Goal: Information Seeking & Learning: Learn about a topic

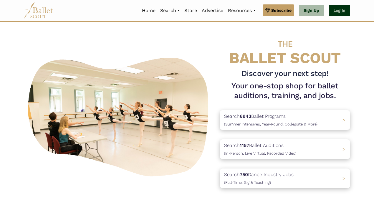
click at [335, 13] on link "Log In" at bounding box center [340, 11] width 22 height 12
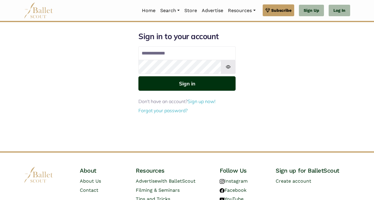
type input "**********"
click at [170, 84] on button "Sign in" at bounding box center [187, 83] width 97 height 14
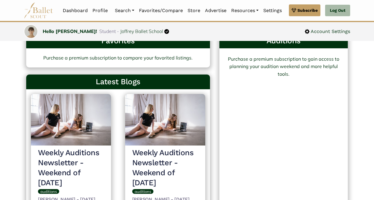
scroll to position [181, 0]
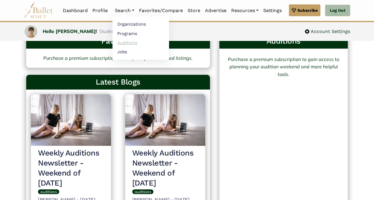
click at [130, 42] on link "Auditions" at bounding box center [141, 42] width 57 height 9
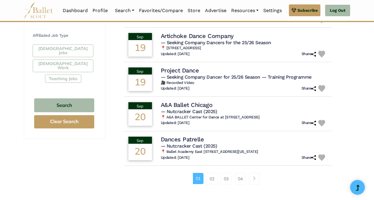
scroll to position [349, 0]
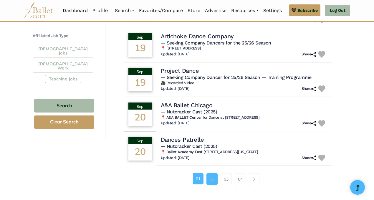
click at [214, 174] on link "02" at bounding box center [212, 179] width 11 height 12
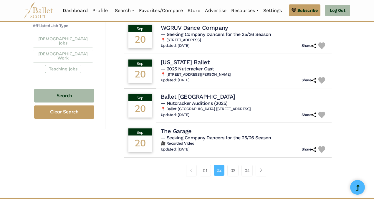
scroll to position [359, 0]
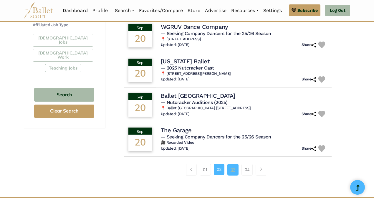
click at [232, 176] on link "03" at bounding box center [233, 170] width 11 height 12
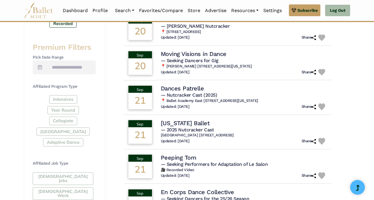
scroll to position [220, 0]
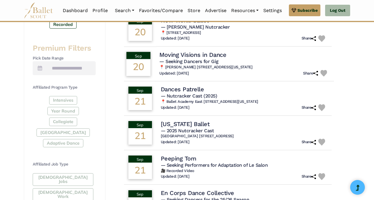
click at [223, 64] on h5 "— Seeking Dancers for Gig" at bounding box center [245, 62] width 170 height 6
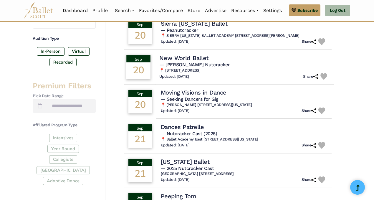
scroll to position [183, 0]
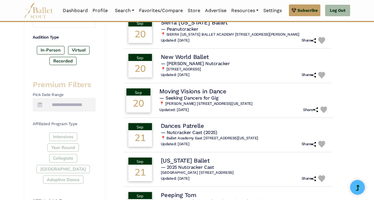
click at [143, 100] on div "20" at bounding box center [138, 104] width 24 height 17
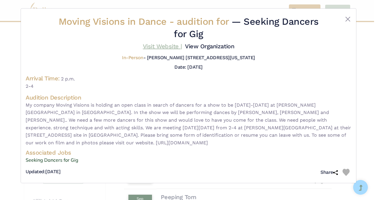
click at [168, 43] on link "Visit Website |" at bounding box center [162, 46] width 39 height 7
click at [348, 17] on button "Close" at bounding box center [348, 19] width 7 height 7
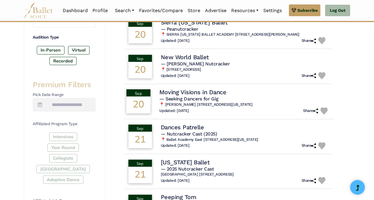
click at [194, 95] on h4 "Moving Visions in Dance" at bounding box center [193, 92] width 67 height 8
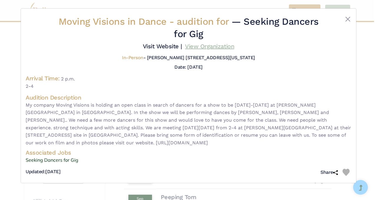
click at [194, 45] on link "View Organization" at bounding box center [209, 46] width 49 height 7
click at [351, 17] on button "Close" at bounding box center [348, 19] width 7 height 7
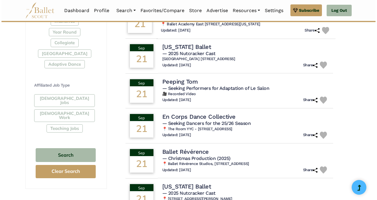
scroll to position [298, 0]
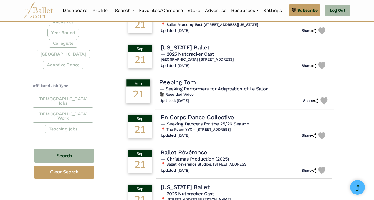
click at [248, 100] on div "Updated: Aug. 28, 2025 Share" at bounding box center [245, 100] width 170 height 7
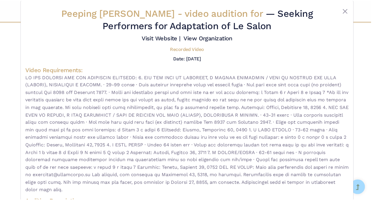
scroll to position [8, 0]
click at [346, 10] on button "Close" at bounding box center [348, 10] width 7 height 7
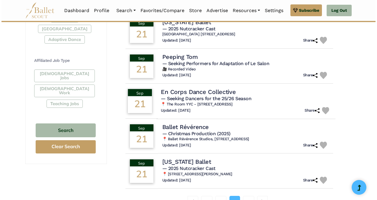
scroll to position [323, 0]
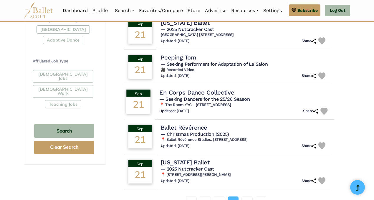
click at [253, 106] on h6 "📍 The Room YYC - 5918 5 St SE Bay 3, Calgary, AB T2H 1L4, Canada" at bounding box center [245, 105] width 170 height 5
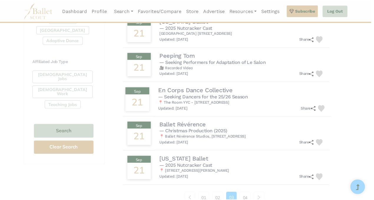
scroll to position [0, 0]
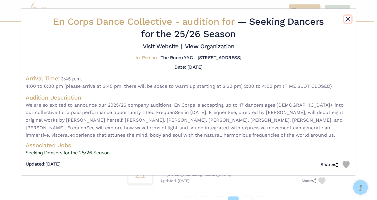
click at [346, 19] on button "Close" at bounding box center [348, 19] width 7 height 7
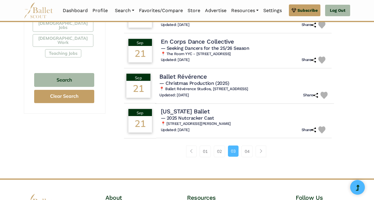
scroll to position [374, 0]
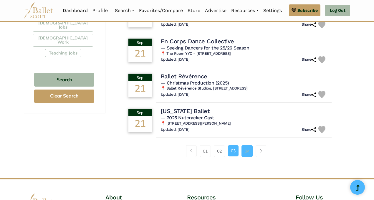
click at [249, 152] on link "04" at bounding box center [247, 151] width 11 height 12
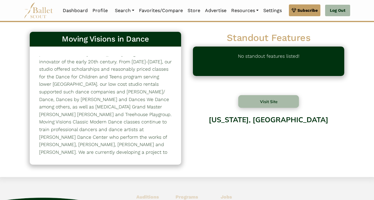
scroll to position [22, 0]
click at [290, 102] on button "Visit Site" at bounding box center [269, 101] width 61 height 13
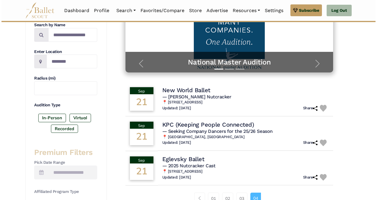
scroll to position [118, 0]
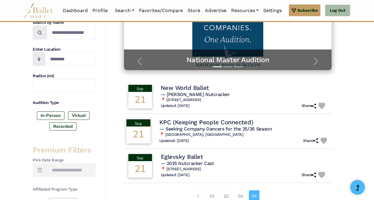
click at [242, 127] on span "— Seeking Company Dancers for the 25/26 Season" at bounding box center [216, 129] width 113 height 6
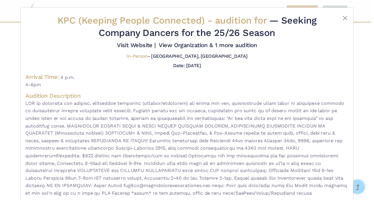
scroll to position [0, 0]
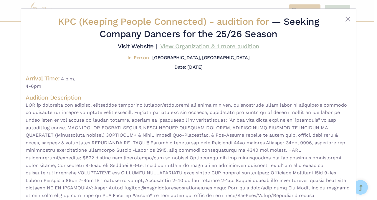
click at [182, 48] on link "View Organization & 1 more audition" at bounding box center [209, 46] width 99 height 7
click at [138, 44] on link "Visit Website |" at bounding box center [137, 46] width 39 height 7
click at [346, 18] on button "Close" at bounding box center [348, 19] width 7 height 7
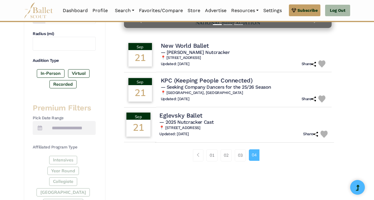
scroll to position [160, 0]
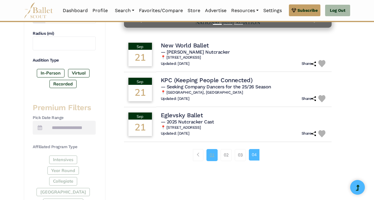
click at [212, 159] on link "01" at bounding box center [212, 155] width 11 height 12
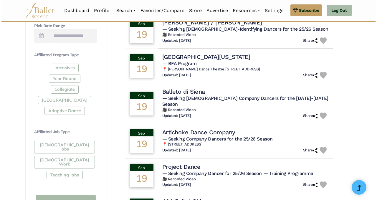
scroll to position [254, 0]
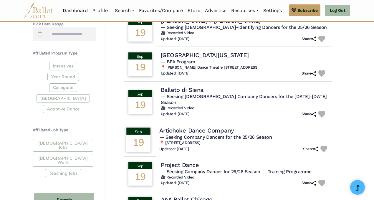
click at [215, 134] on span "— Seeking Company Dancers for the 25/26 Season" at bounding box center [216, 137] width 113 height 6
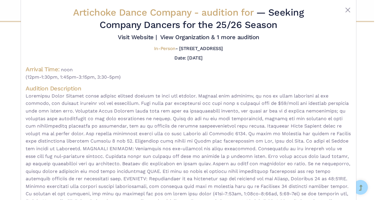
scroll to position [0, 0]
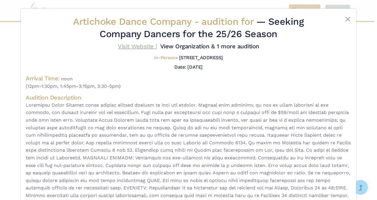
click at [144, 45] on link "Visit Website |" at bounding box center [137, 46] width 39 height 7
click at [0, 137] on div "Artichoke Dance Company - audition for — Seeking Company Dancers for the 25/26 …" at bounding box center [188, 100] width 377 height 200
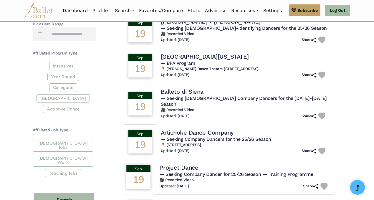
click at [160, 164] on h4 "Project Dance" at bounding box center [179, 168] width 39 height 8
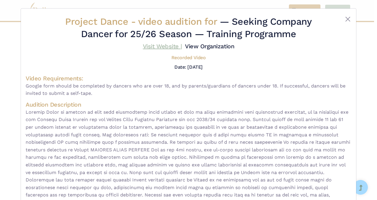
click at [168, 48] on link "Visit Website |" at bounding box center [162, 46] width 39 height 7
click at [0, 95] on div "Project Dance - video audition for — Seeking Company Dancer for 25/26 Season — …" at bounding box center [188, 100] width 377 height 200
